Goal: Task Accomplishment & Management: Complete application form

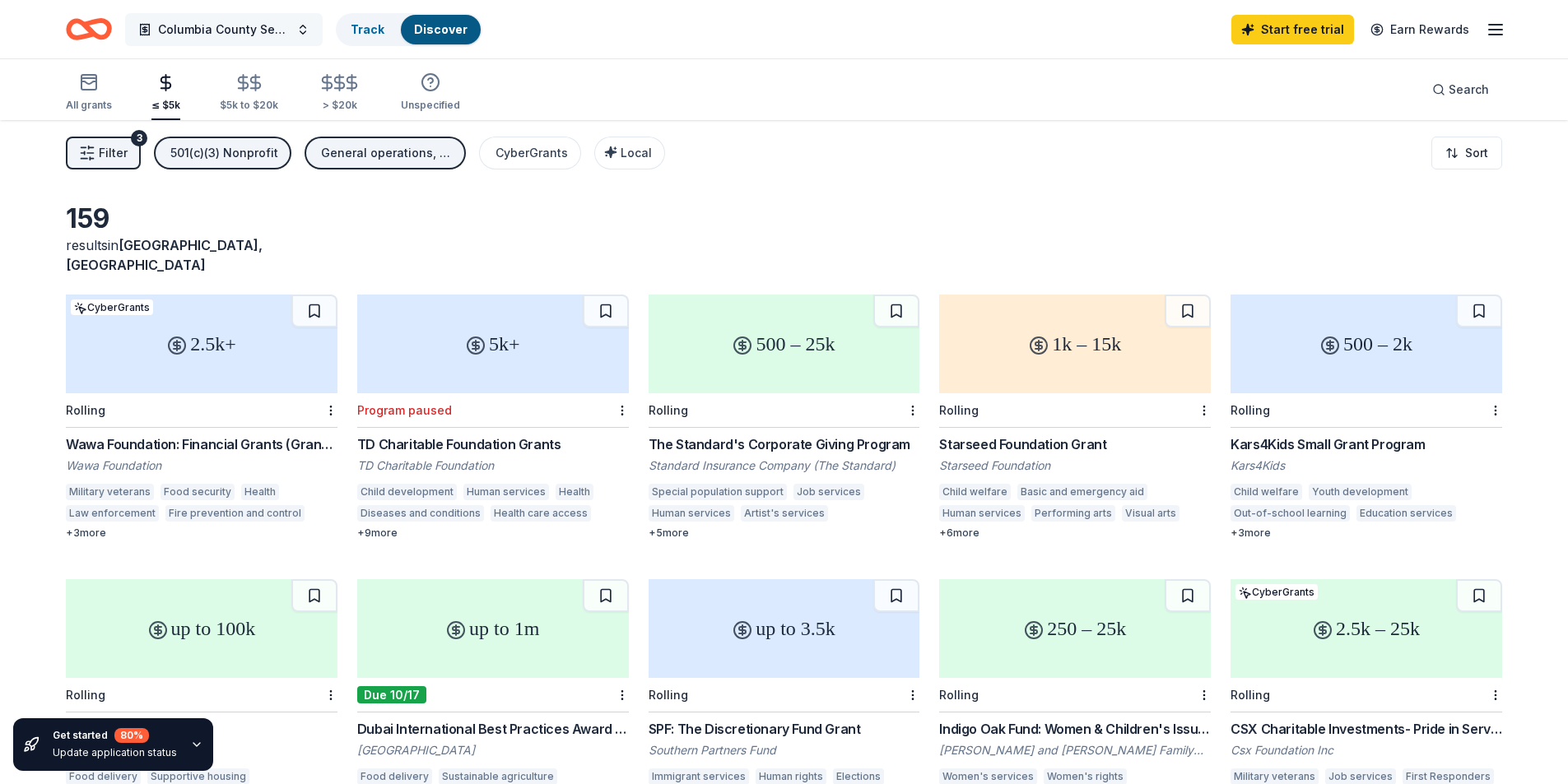
click at [244, 27] on span "Columbia County Senior Services Community Support" at bounding box center [224, 29] width 132 height 19
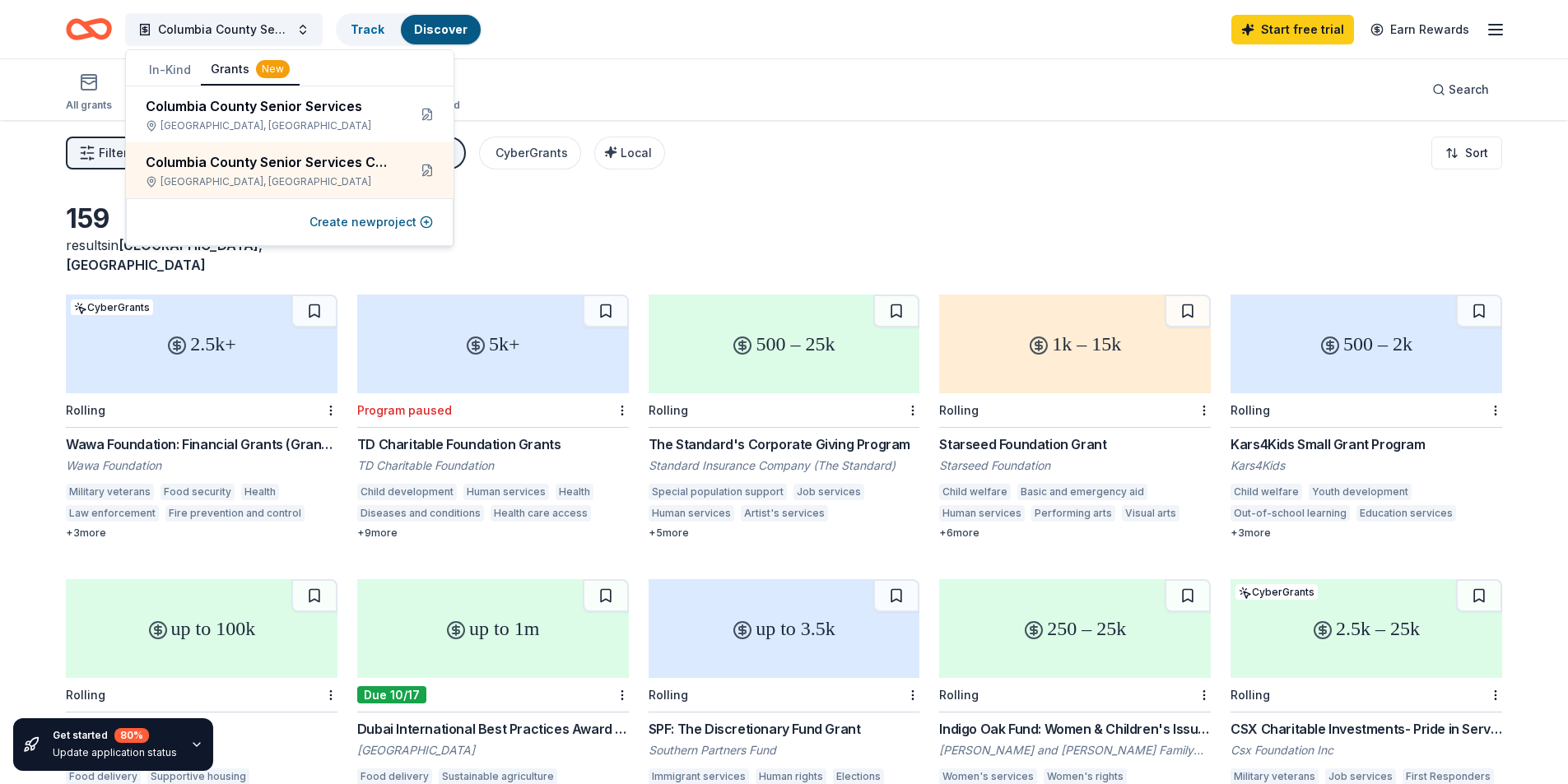
drag, startPoint x: 192, startPoint y: 69, endPoint x: 180, endPoint y: 69, distance: 12.0
click at [185, 69] on button "In-Kind" at bounding box center [170, 69] width 62 height 29
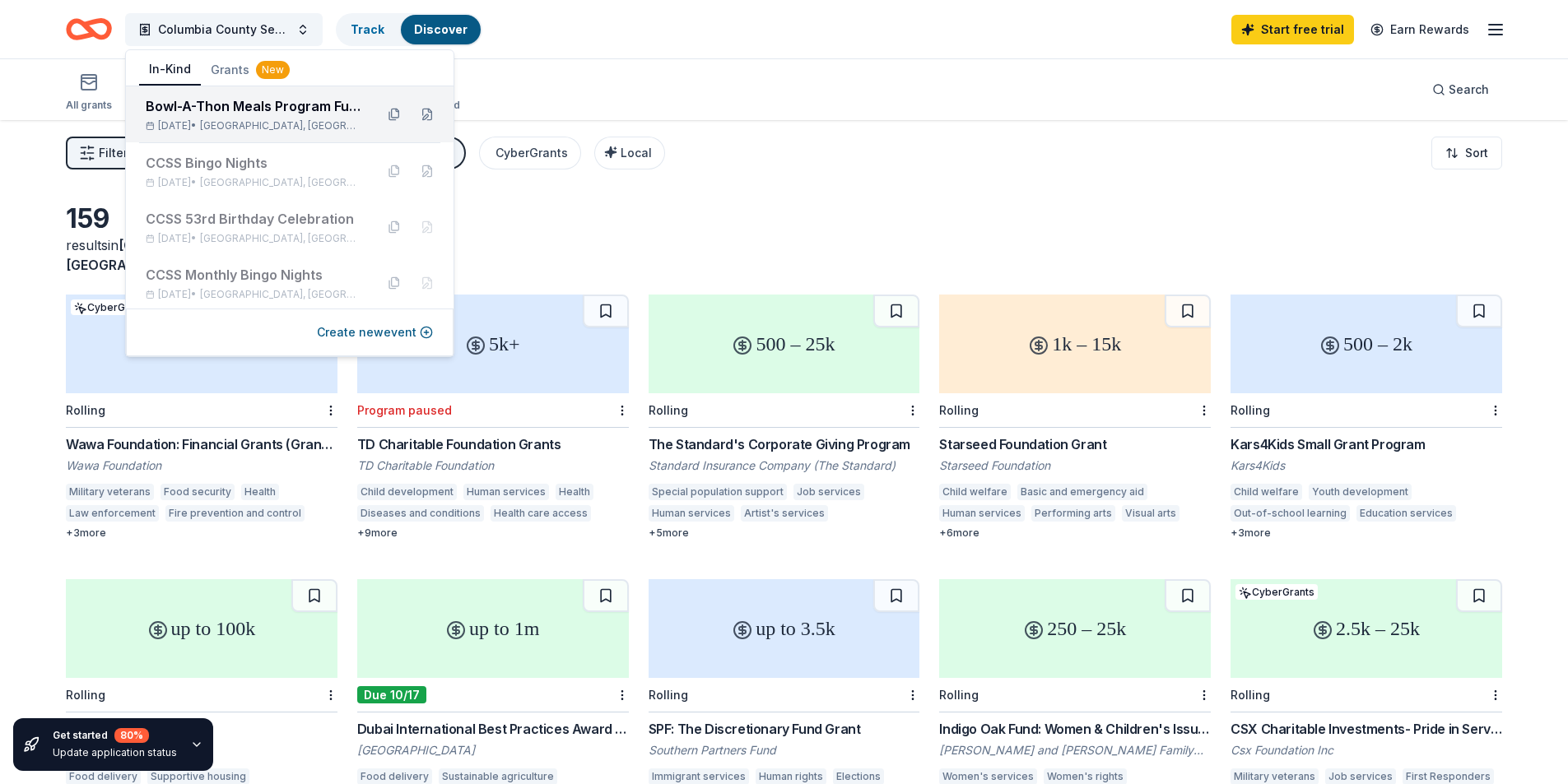
click at [239, 114] on div "Bowl-A-Thon Meals Program Fundraiser" at bounding box center [254, 106] width 216 height 19
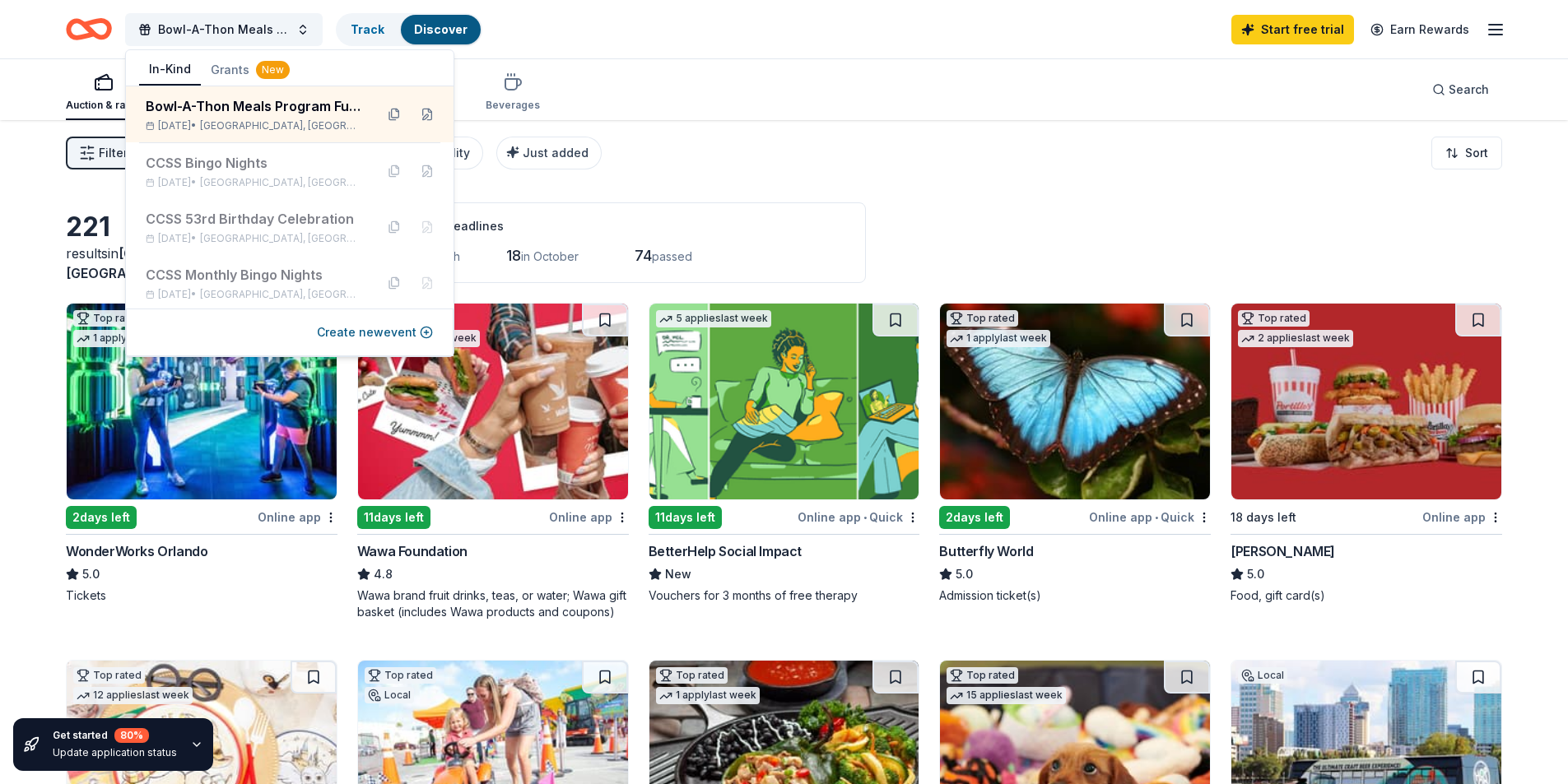
click at [587, 42] on div "Bowl-A-Thon Meals Program Fundraiser Track Discover Start free trial Earn Rewar…" at bounding box center [783, 29] width 1436 height 39
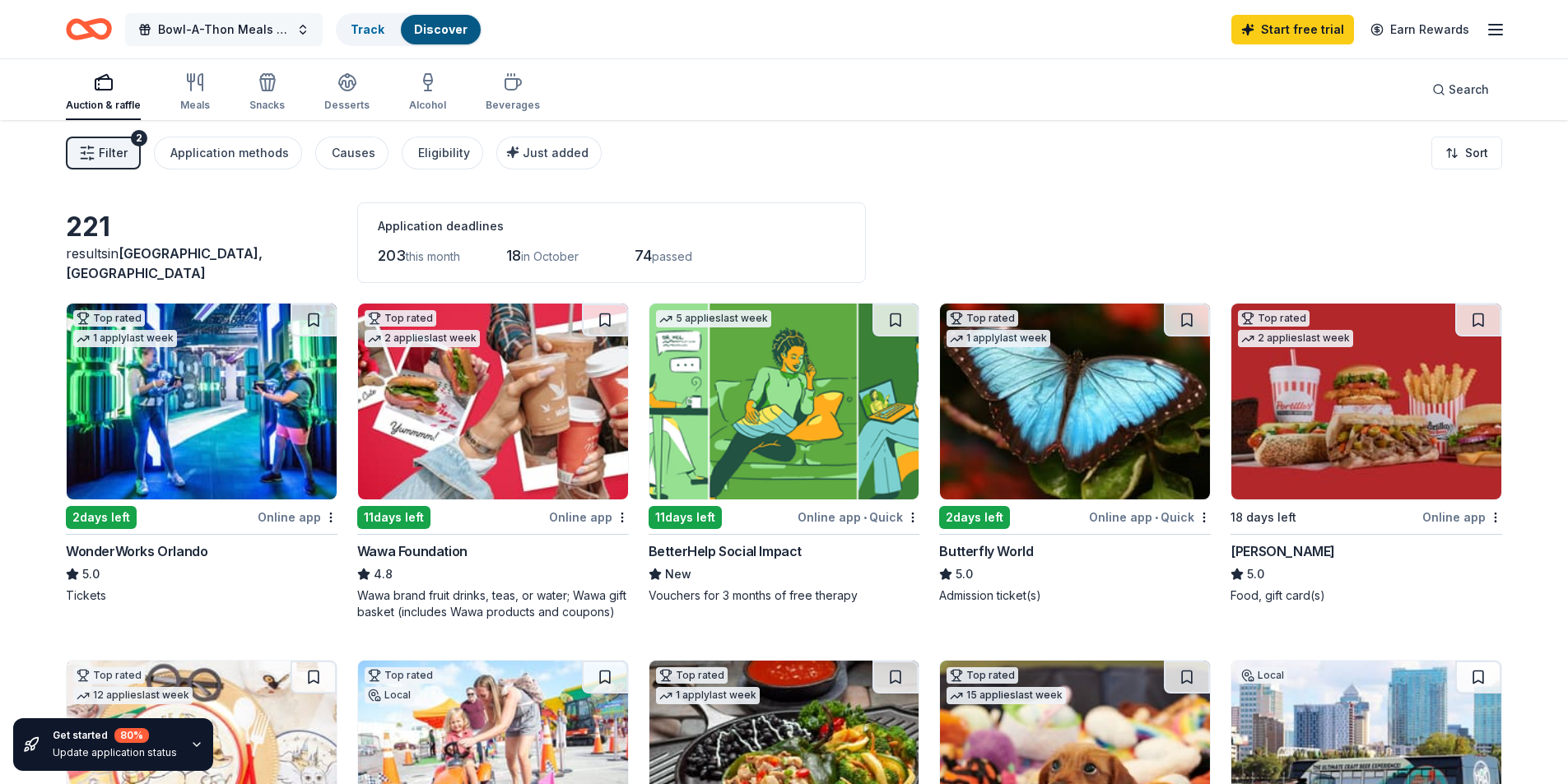
click at [276, 35] on span "Bowl-A-Thon Meals Program Fundraiser" at bounding box center [224, 29] width 132 height 19
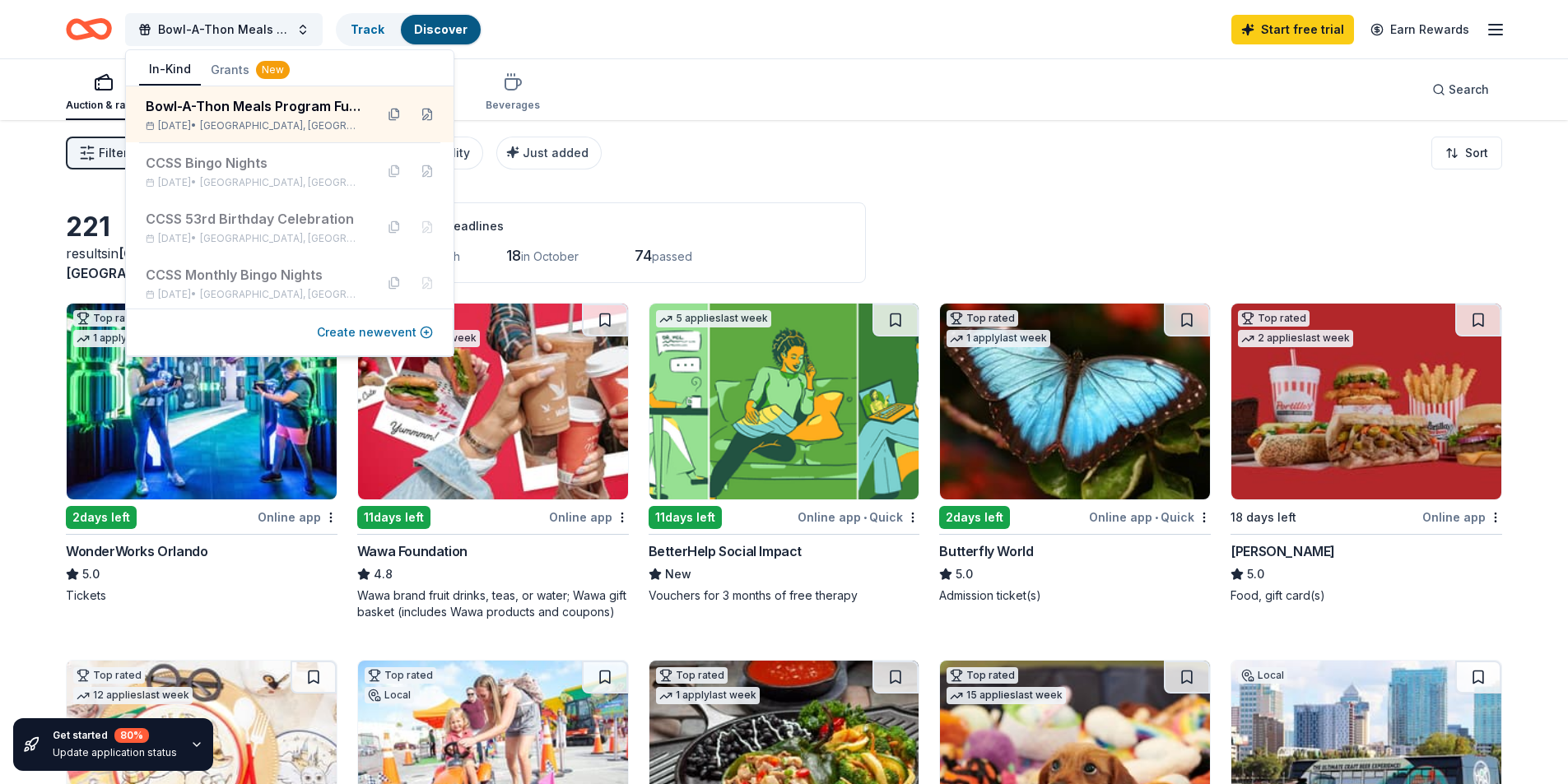
click at [359, 338] on button "Create new event" at bounding box center [374, 333] width 116 height 19
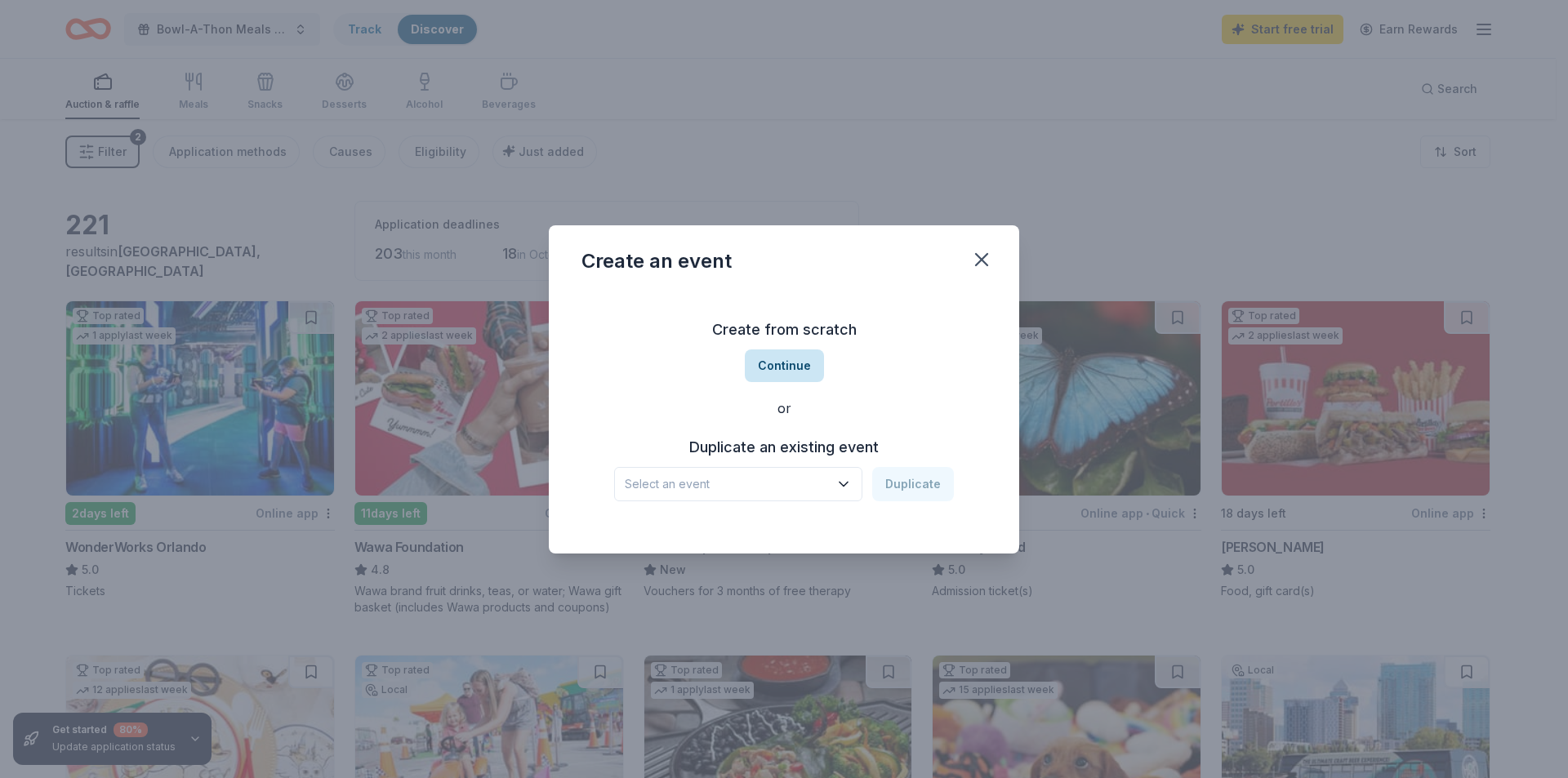
click at [781, 364] on button "Continue" at bounding box center [784, 365] width 79 height 32
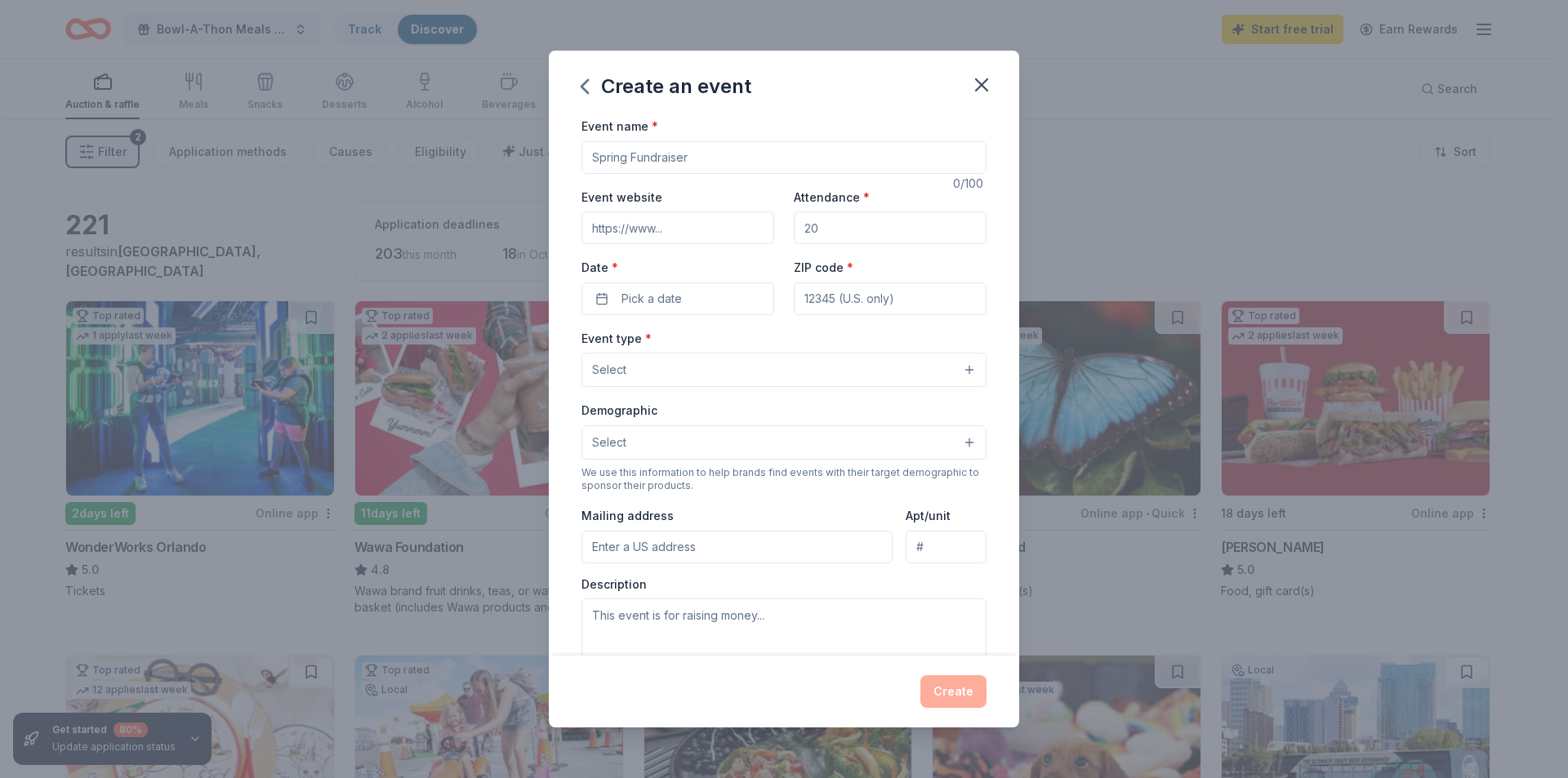
click at [660, 162] on input "Event name *" at bounding box center [784, 157] width 405 height 32
type input "CCSS Holiday Bingo Party"
click at [678, 227] on input "Event website" at bounding box center [677, 227] width 192 height 32
type input "[DOMAIN_NAME]"
click at [834, 241] on input "Attendance *" at bounding box center [890, 227] width 192 height 32
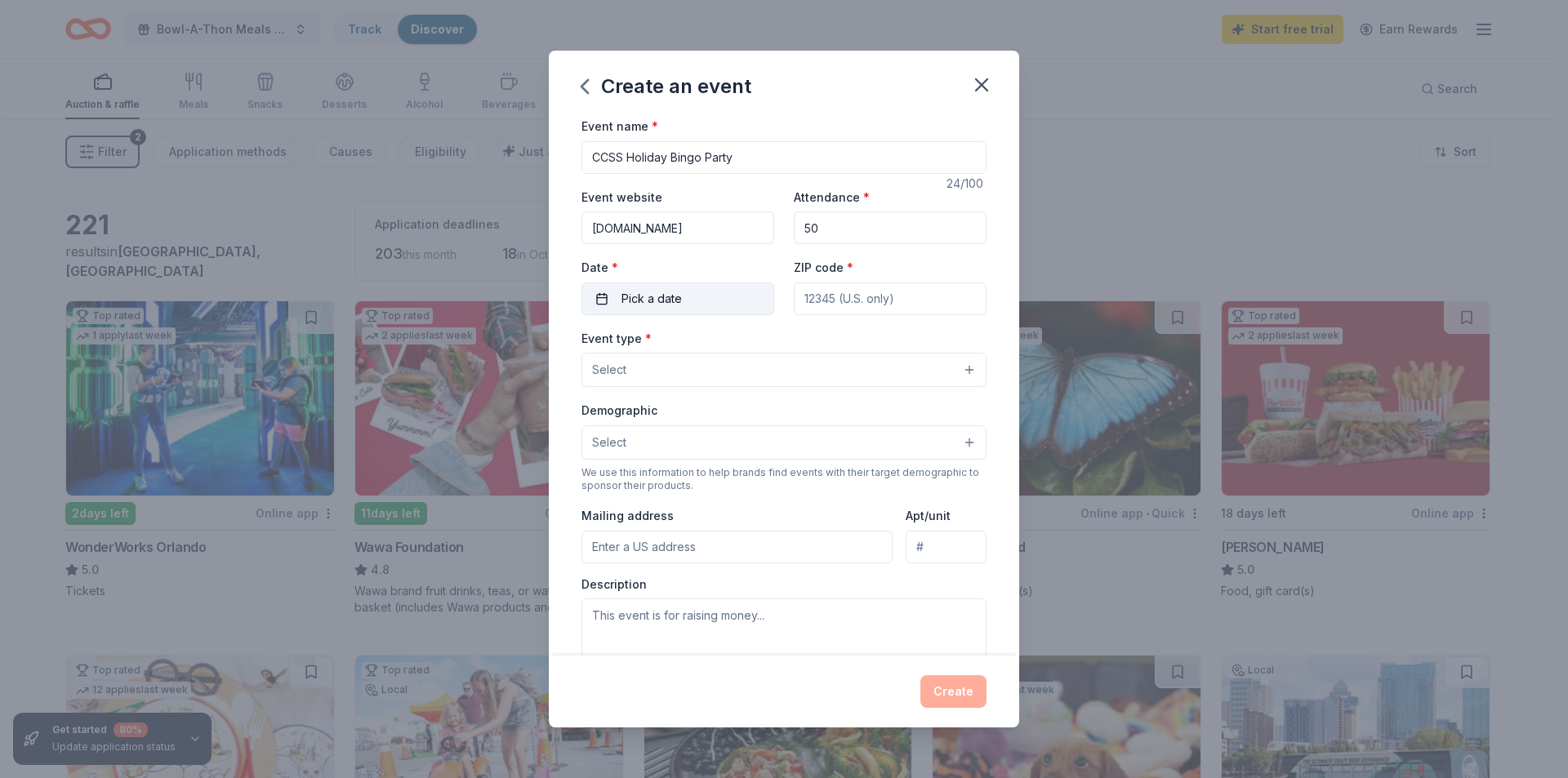
type input "50"
click at [679, 298] on span "Pick a date" at bounding box center [652, 299] width 61 height 19
click at [758, 344] on button "Go to next month" at bounding box center [763, 342] width 23 height 23
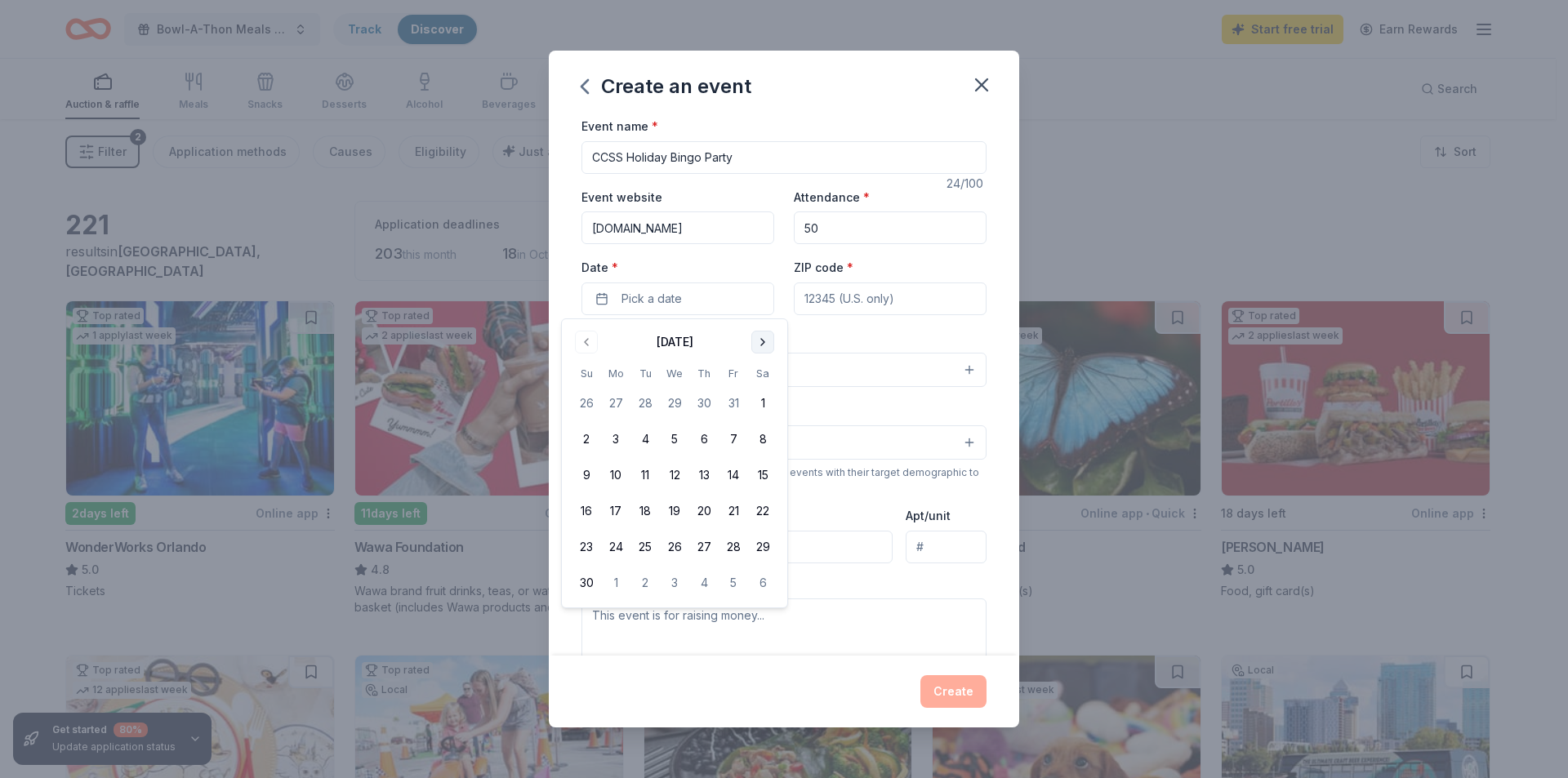
click at [758, 344] on button "Go to next month" at bounding box center [763, 342] width 23 height 23
click at [678, 403] on button "3" at bounding box center [674, 403] width 29 height 29
click at [859, 303] on input "ZIP code *" at bounding box center [890, 299] width 192 height 32
type input "32025"
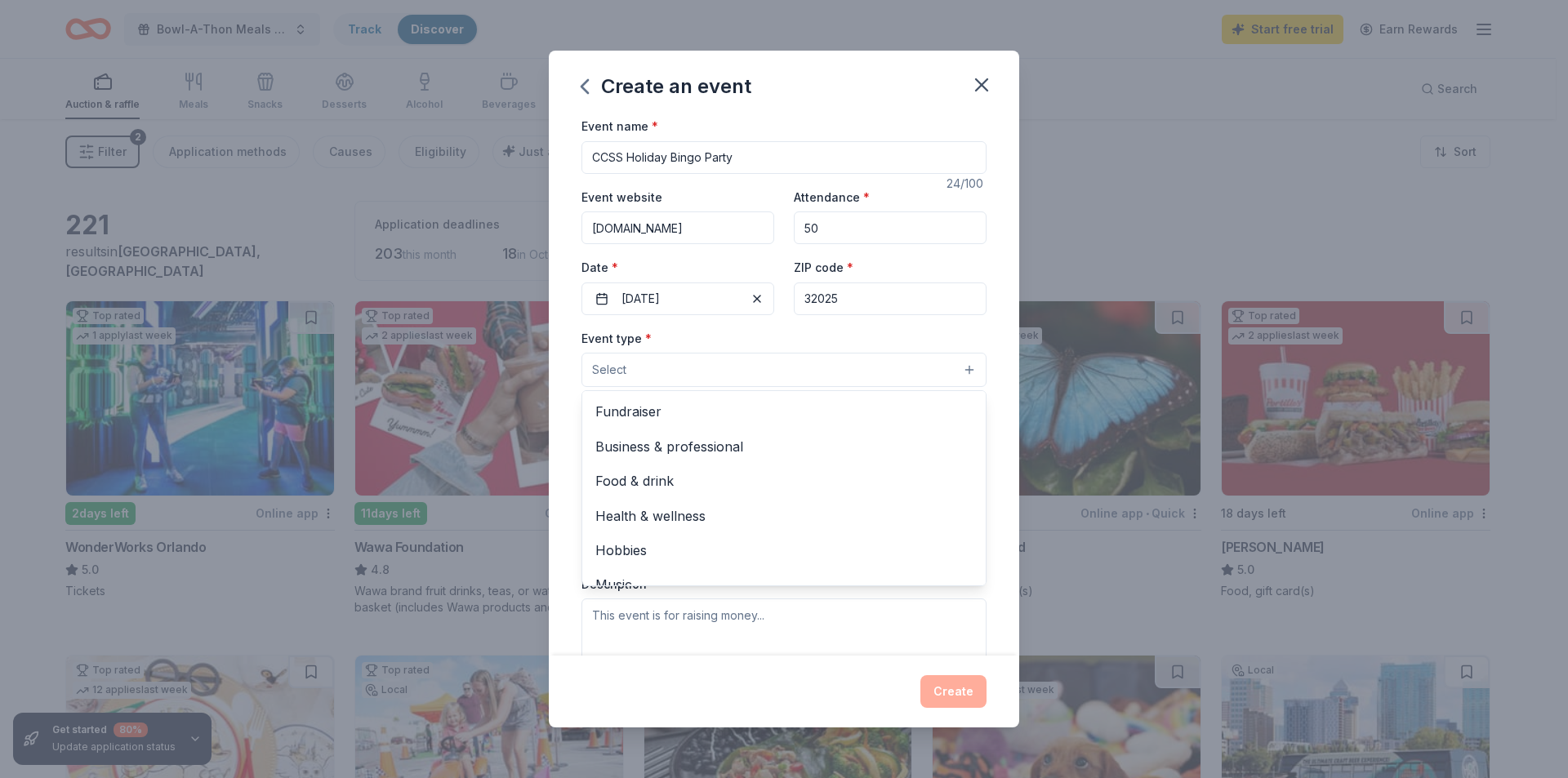
click at [751, 367] on button "Select" at bounding box center [784, 370] width 405 height 34
click at [704, 404] on span "Fundraiser" at bounding box center [784, 412] width 378 height 21
click at [719, 335] on div "Event type * Fundraiser Business & professional Food & drink Health & wellness …" at bounding box center [784, 359] width 405 height 61
click at [815, 361] on button "Fundraiser" at bounding box center [784, 371] width 405 height 36
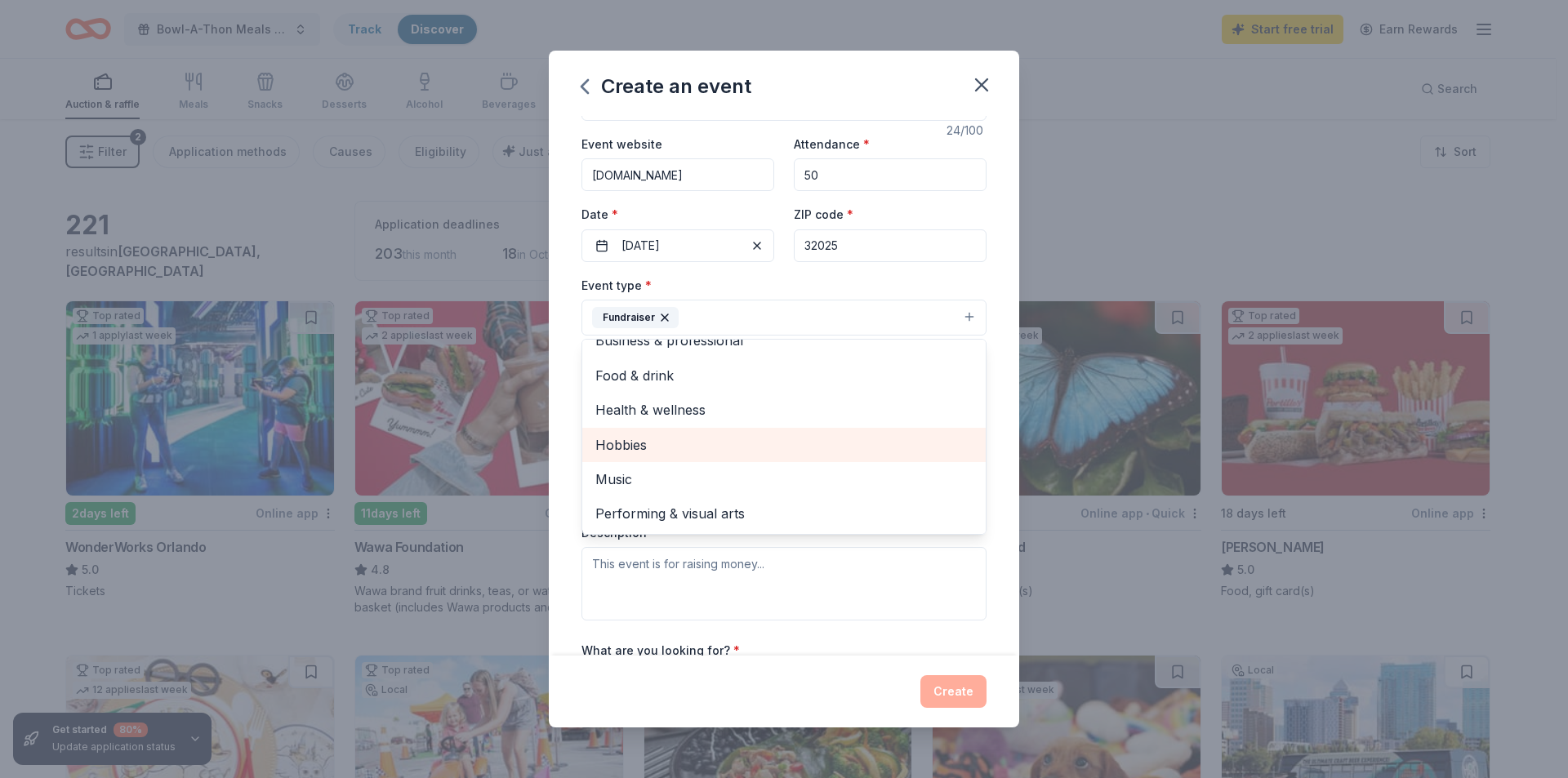
scroll to position [82, 0]
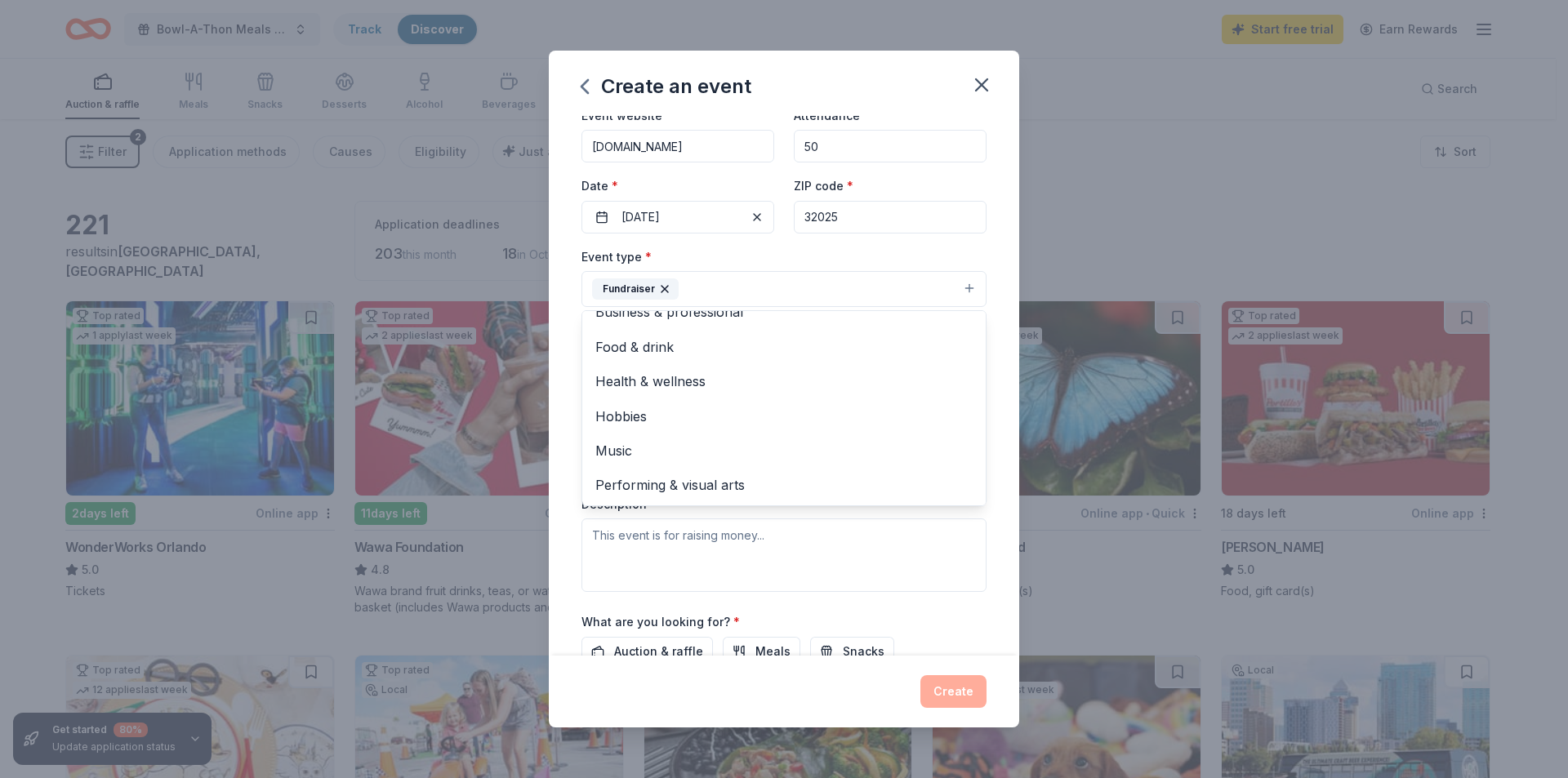
click at [755, 289] on button "Fundraiser" at bounding box center [784, 289] width 405 height 36
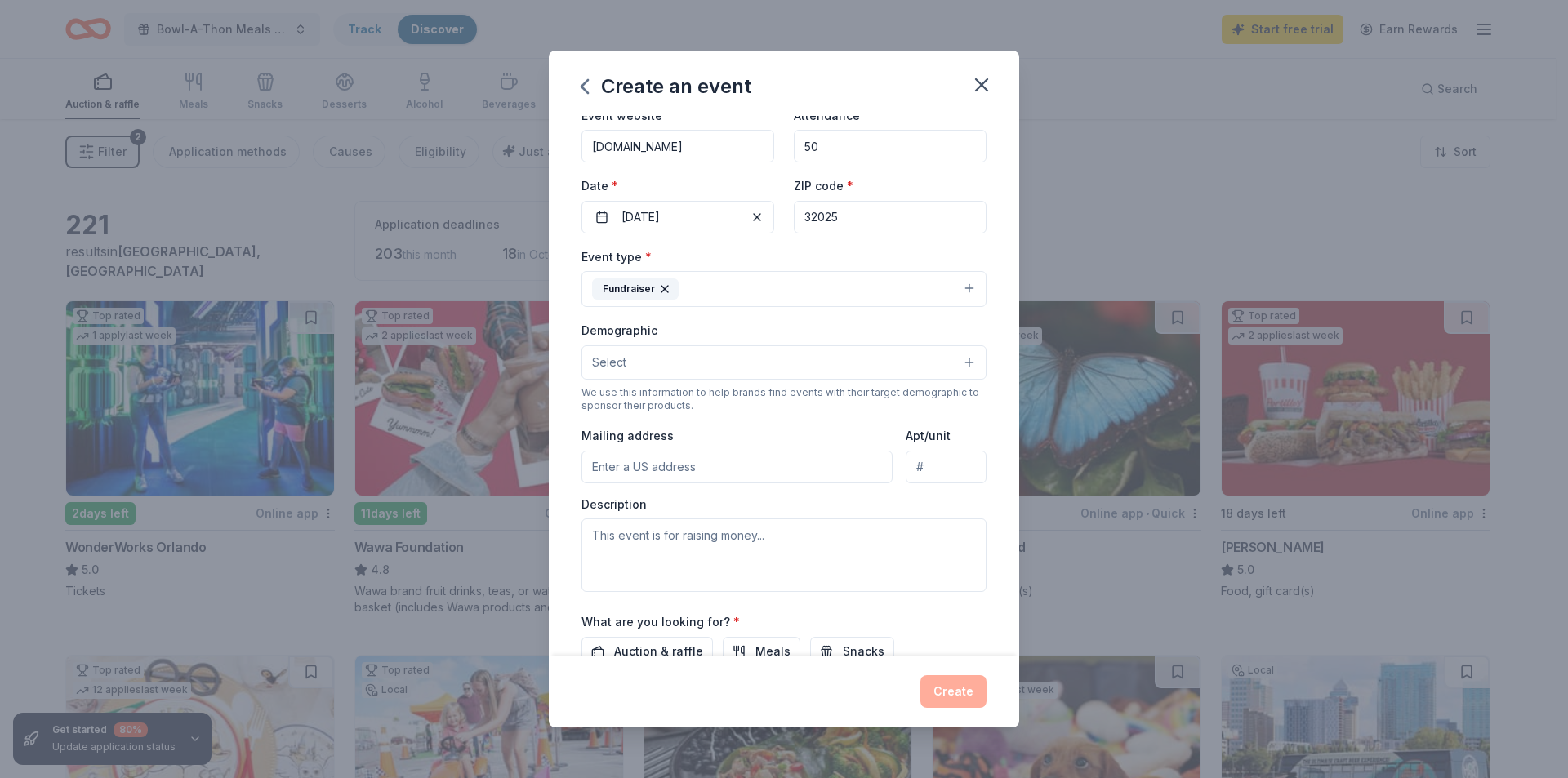
click at [659, 364] on button "Select" at bounding box center [784, 362] width 405 height 34
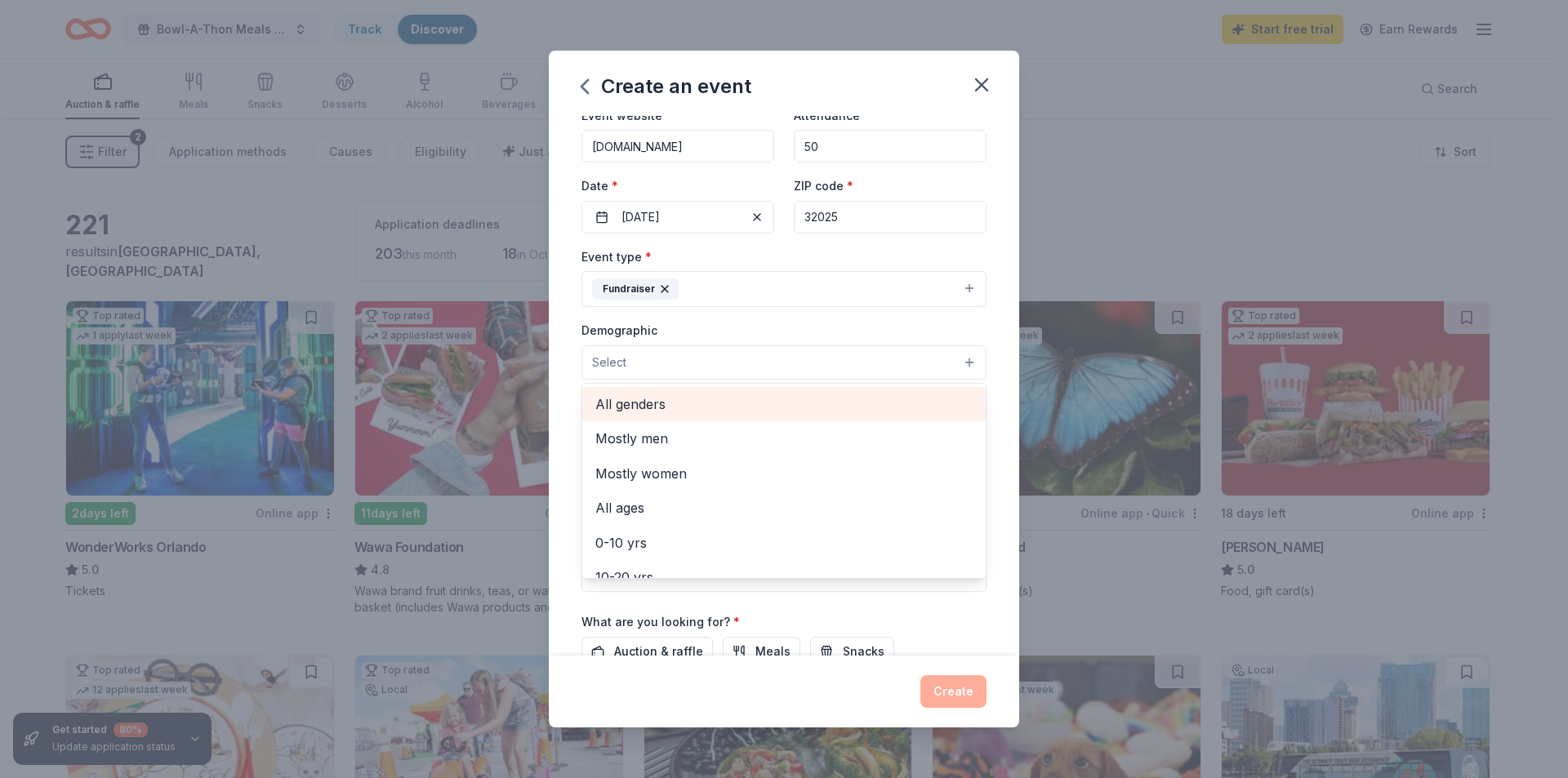
click at [632, 405] on span "All genders" at bounding box center [784, 404] width 378 height 21
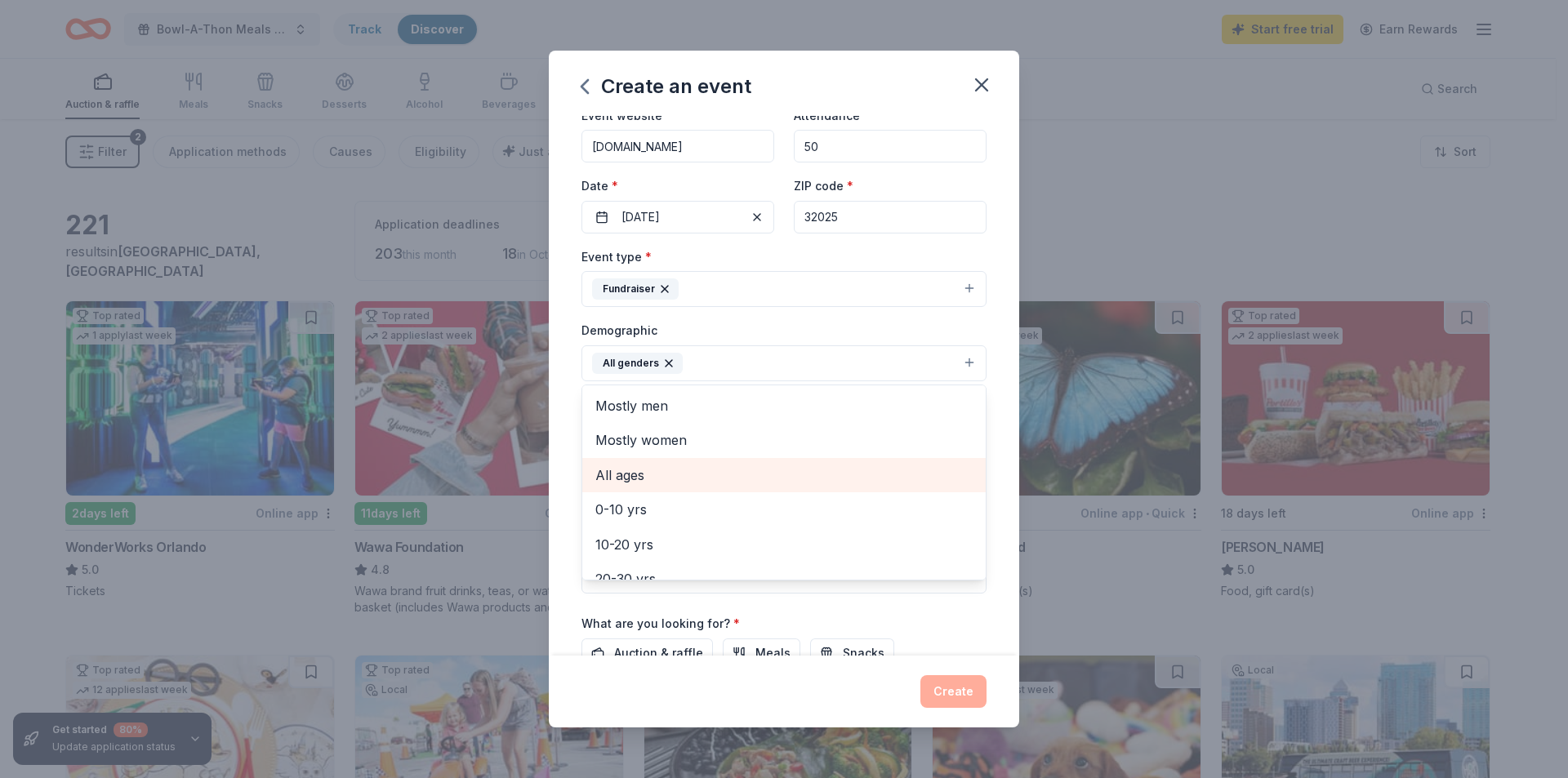
click at [649, 474] on span "All ages" at bounding box center [784, 475] width 378 height 21
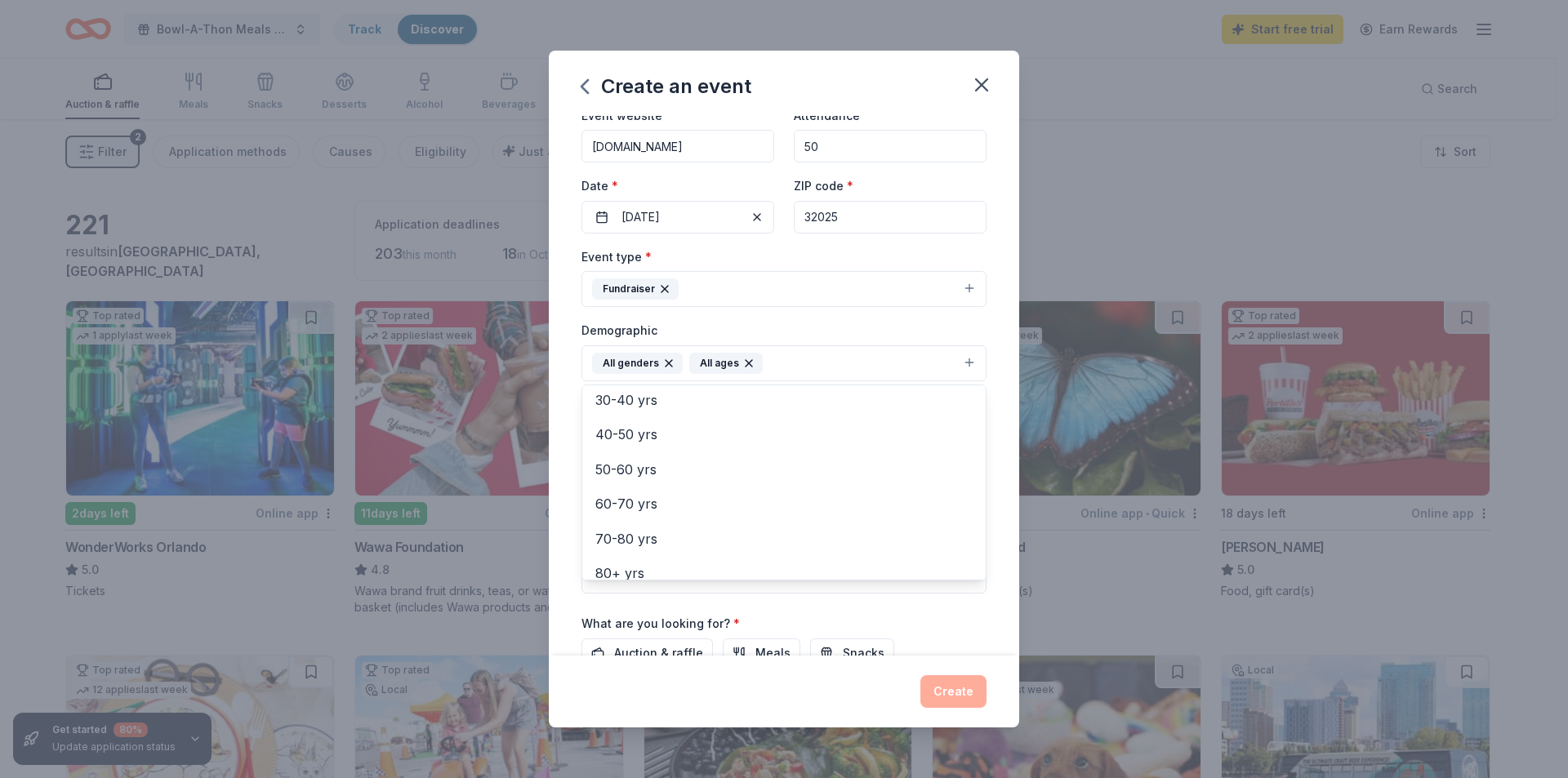
scroll to position [192, 0]
click at [863, 334] on div "Demographic All genders All ages Mostly men Mostly women 0-10 yrs 10-20 yrs 20-…" at bounding box center [784, 351] width 405 height 61
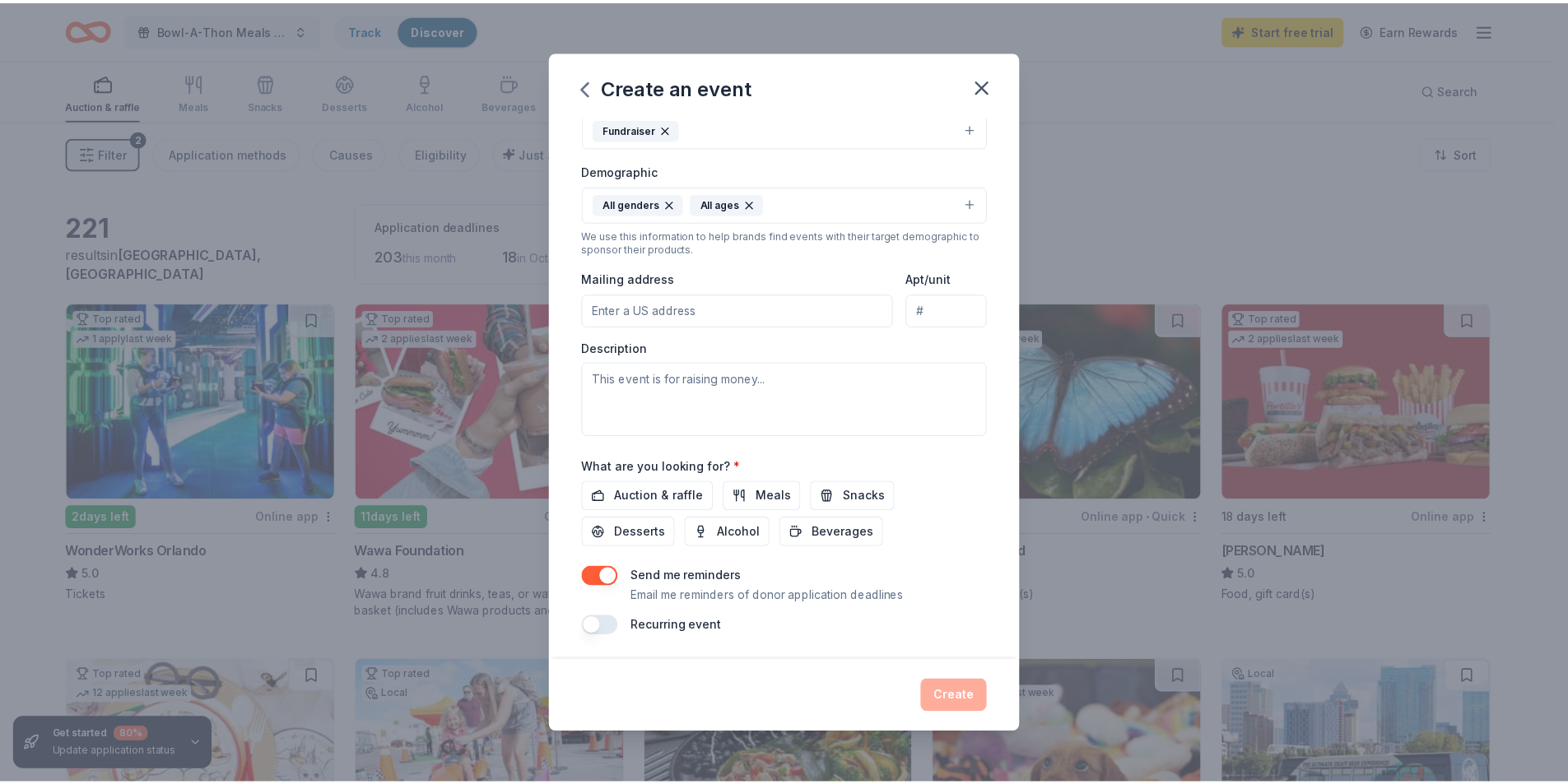
scroll to position [246, 0]
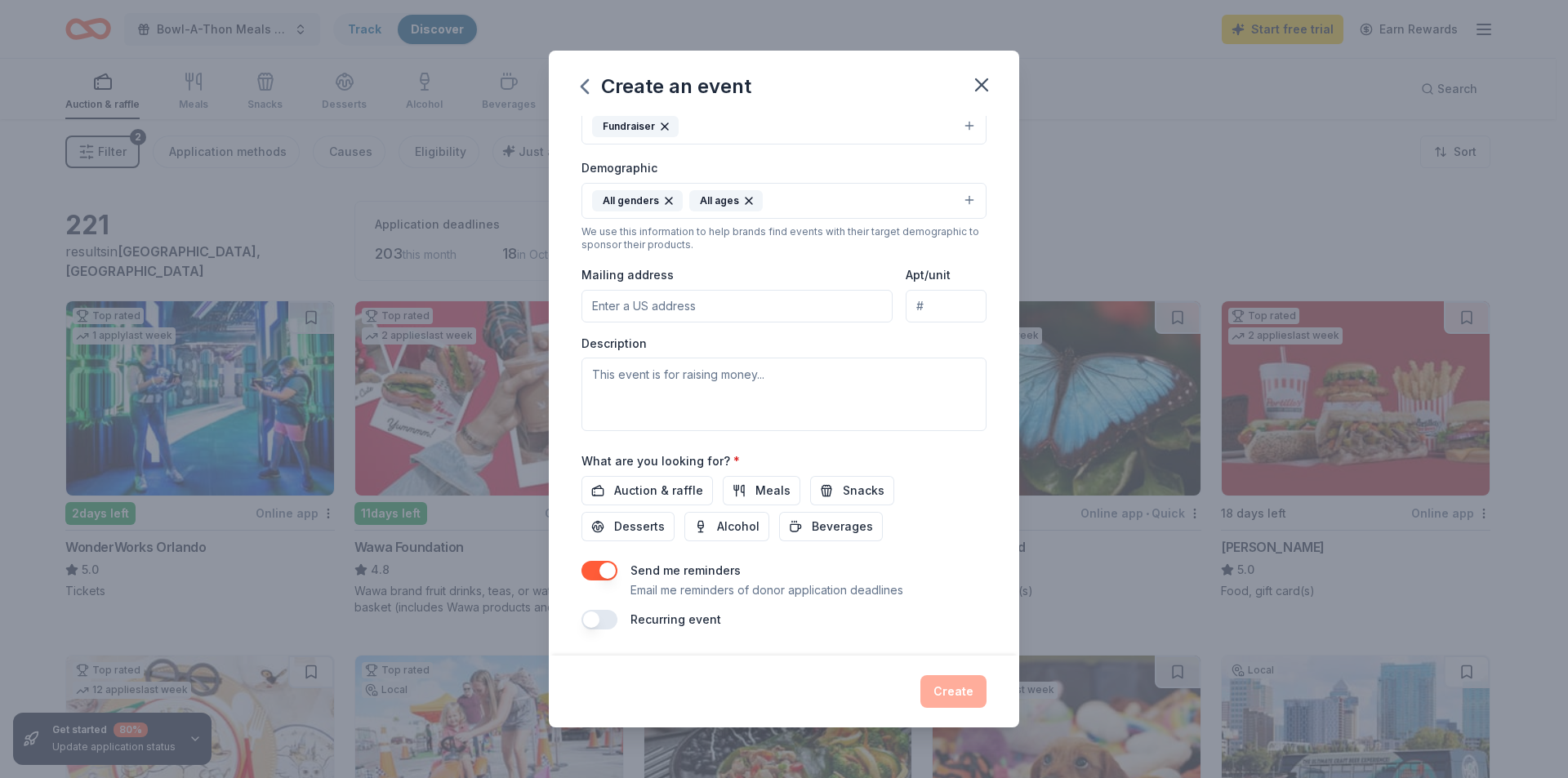
click at [735, 317] on input "Mailing address" at bounding box center [737, 306] width 311 height 32
type input "[STREET_ADDRESS][PERSON_NAME]"
click at [680, 386] on textarea at bounding box center [784, 394] width 405 height 74
click at [658, 497] on span "Auction & raffle" at bounding box center [658, 491] width 89 height 19
click at [742, 493] on button "Meals" at bounding box center [762, 490] width 77 height 29
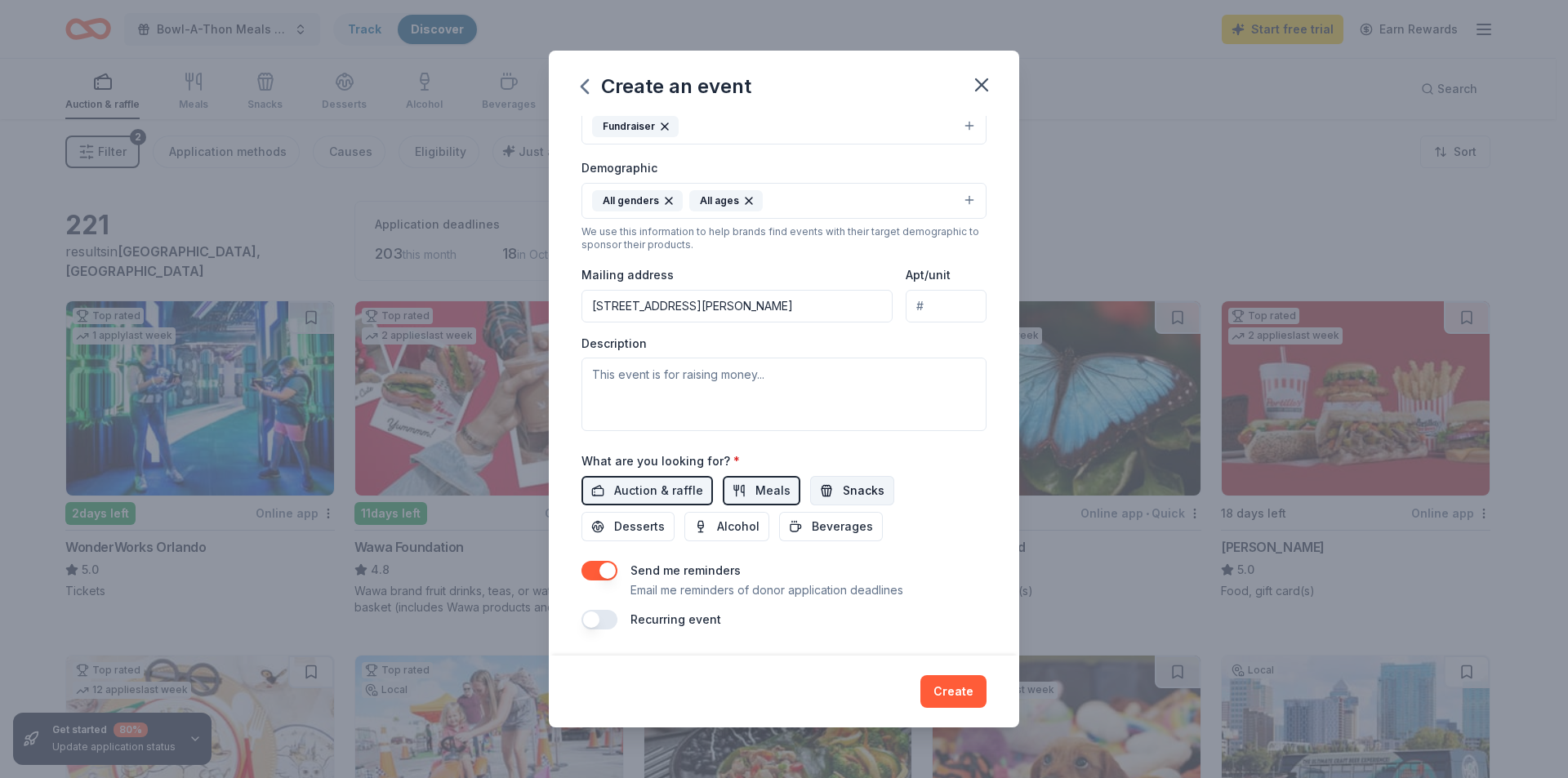
click at [817, 490] on button "Snacks" at bounding box center [852, 490] width 84 height 29
click at [787, 528] on button "Beverages" at bounding box center [831, 526] width 104 height 29
click at [698, 400] on textarea at bounding box center [784, 394] width 405 height 74
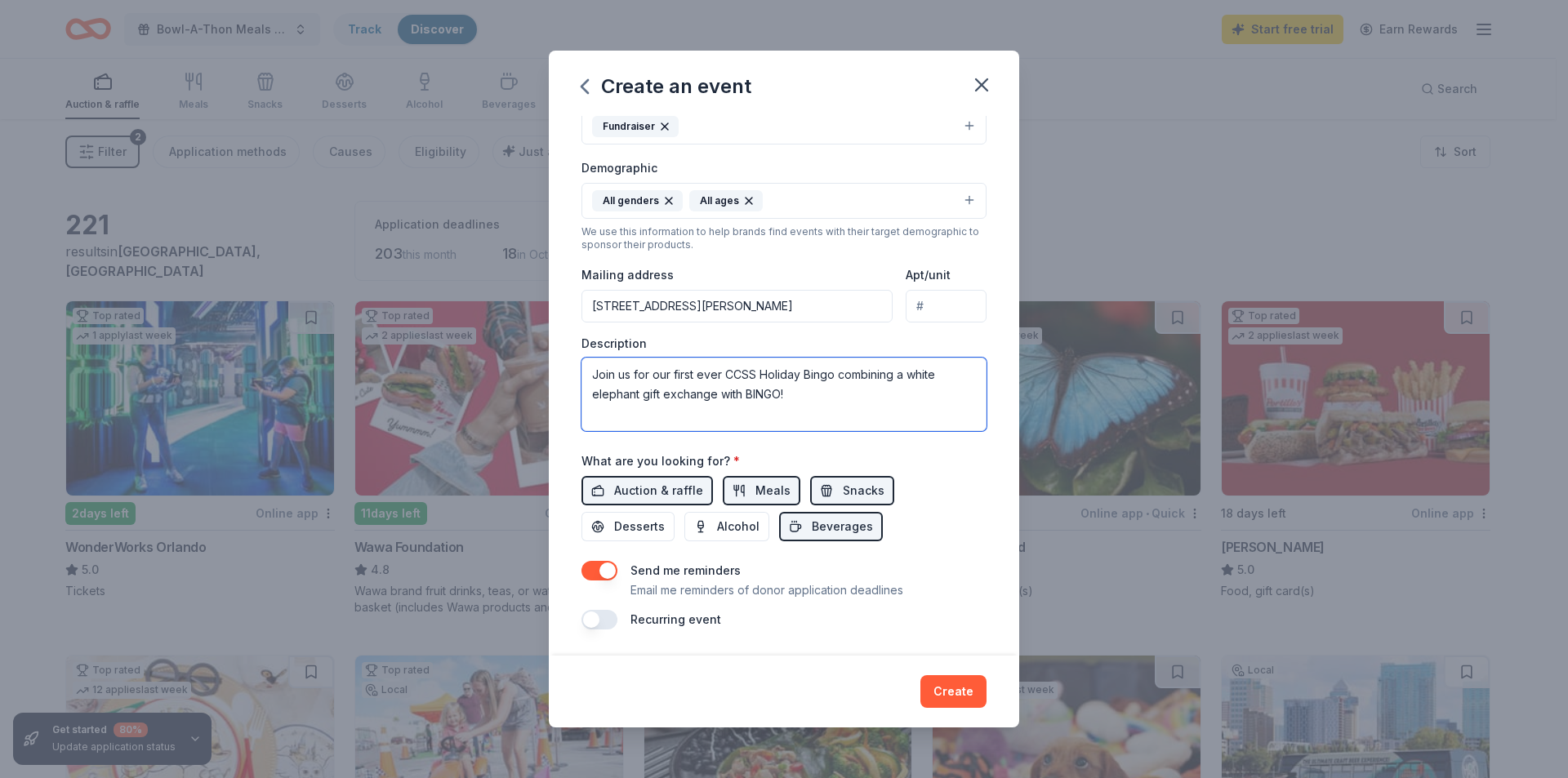
type textarea "Join us for our first ever CCSS Holiday Bingo combining a white elephant gift e…"
click at [610, 567] on button "button" at bounding box center [599, 571] width 36 height 19
click at [965, 694] on button "Create" at bounding box center [953, 691] width 66 height 32
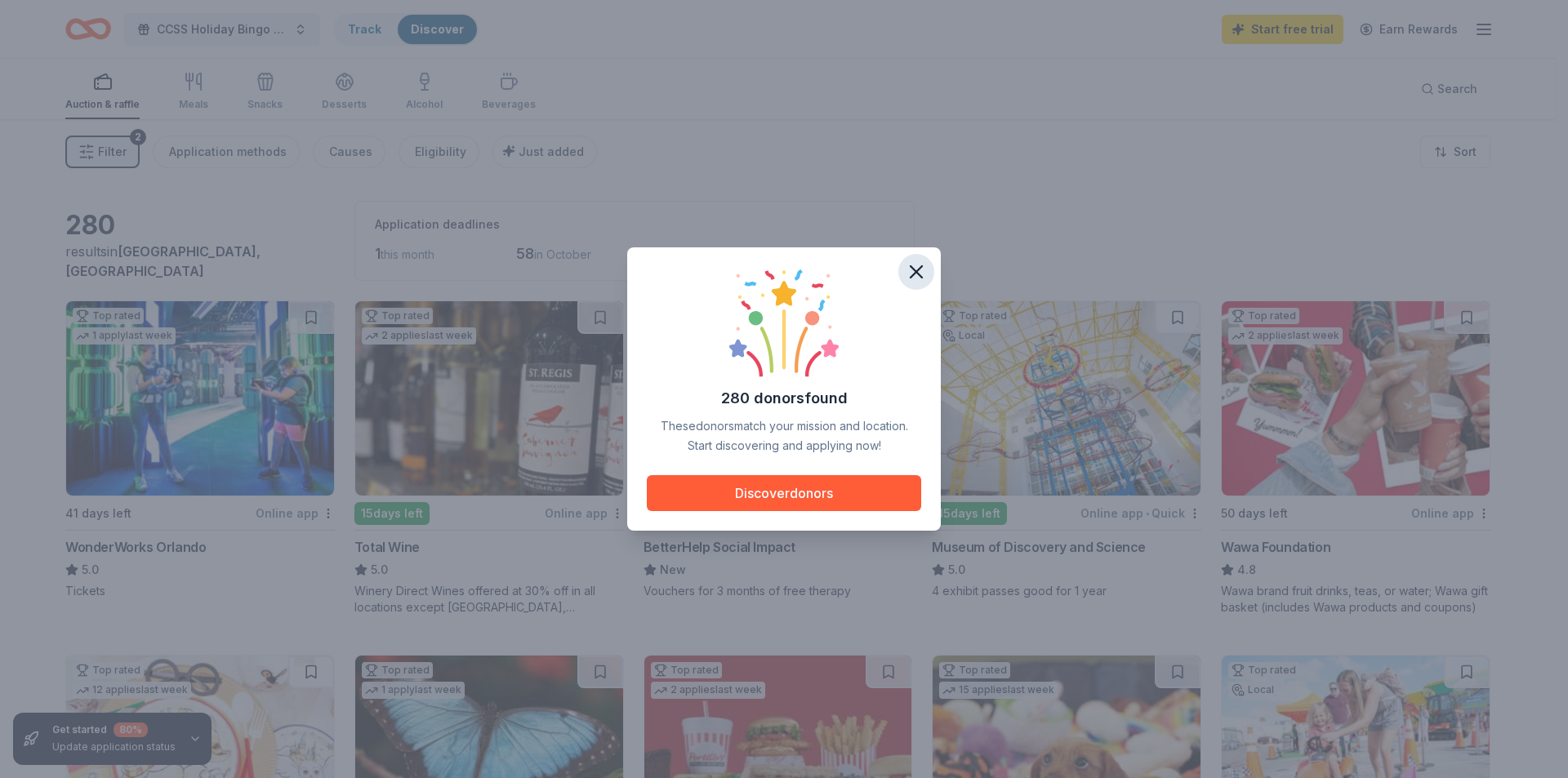
click at [925, 264] on icon "button" at bounding box center [916, 272] width 23 height 23
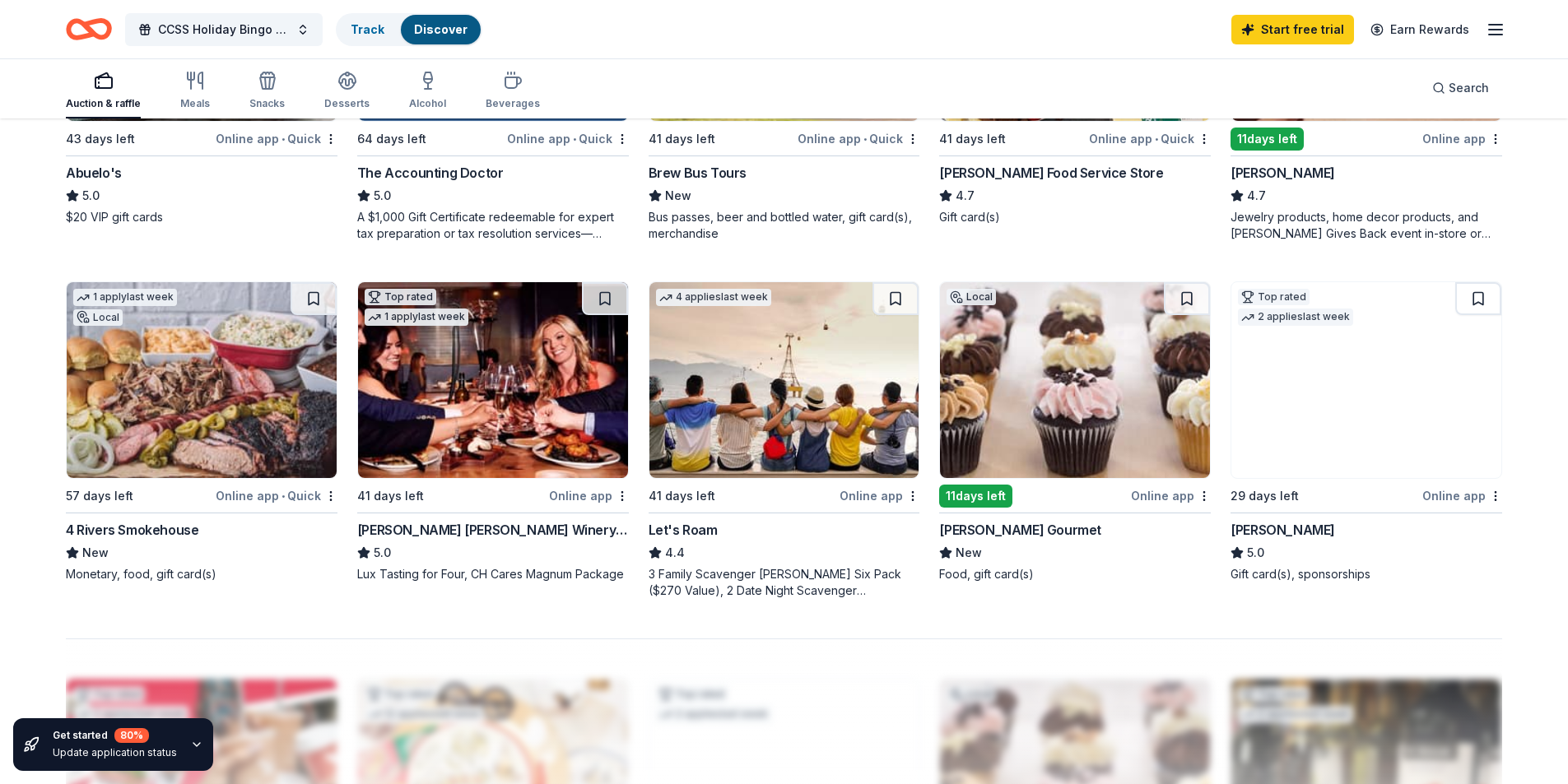
scroll to position [1070, 0]
